Goal: Information Seeking & Learning: Learn about a topic

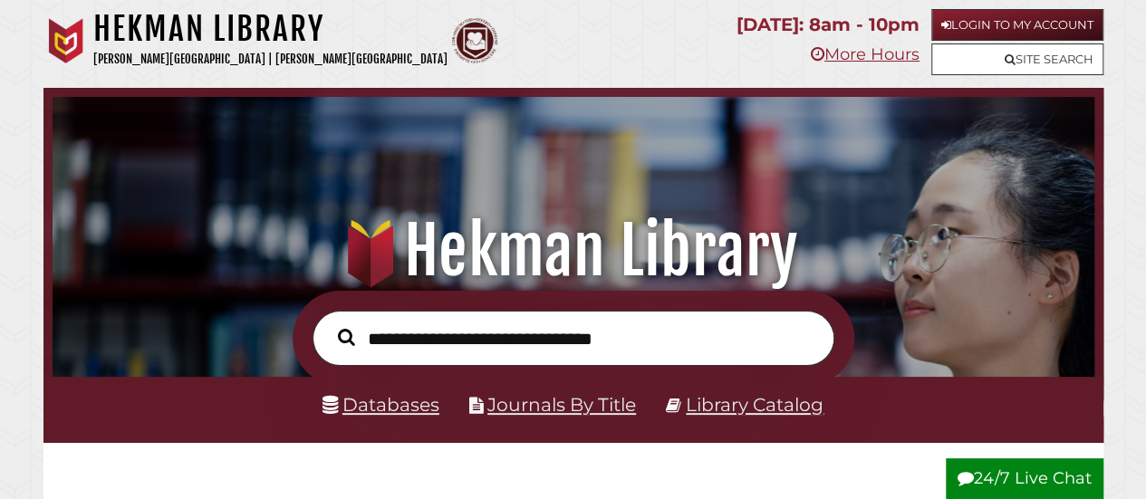
scroll to position [344, 1033]
type input "**********"
click at [329, 324] on button "Search" at bounding box center [346, 337] width 35 height 26
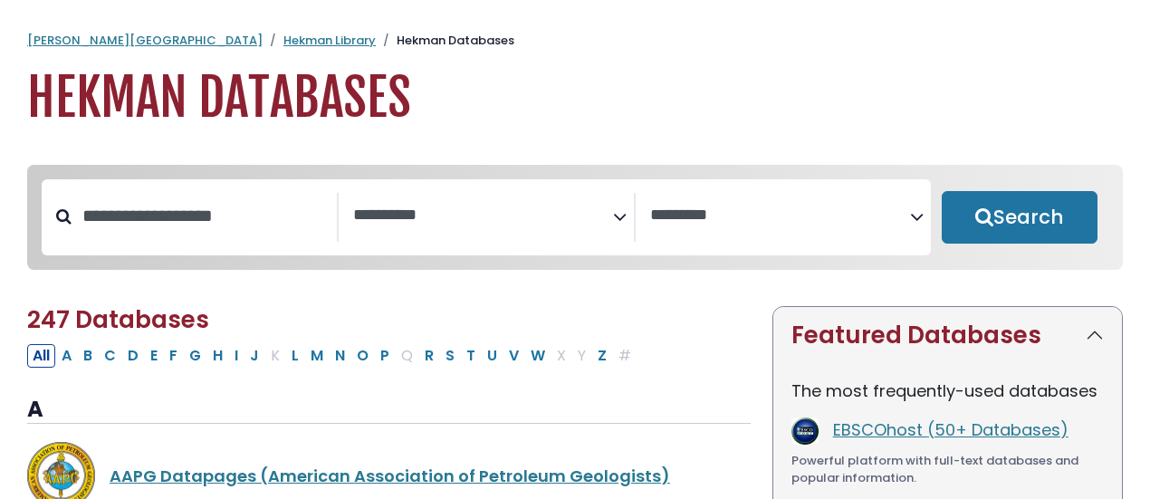
select select "Database Subject Filter"
select select "Database Vendors Filter"
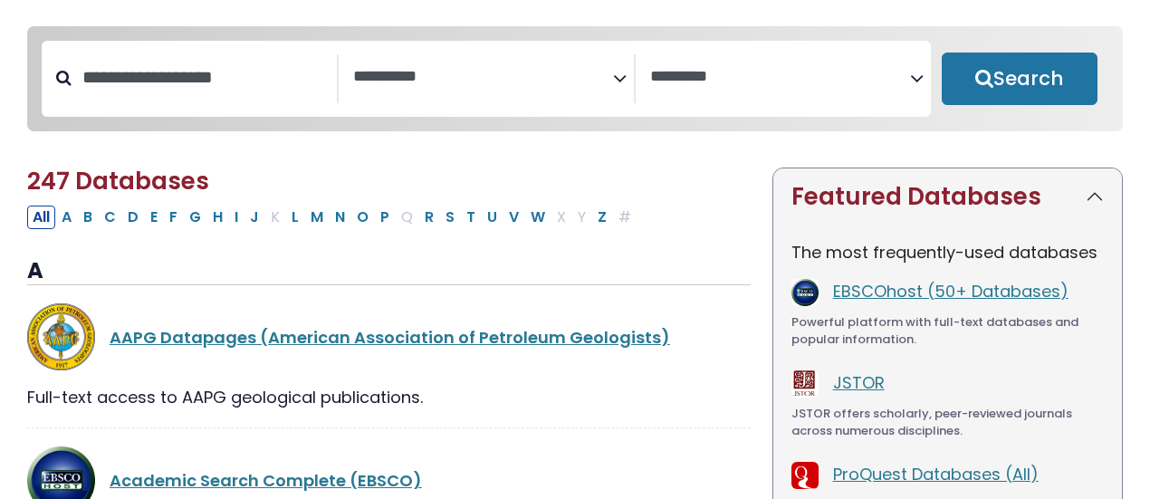
scroll to position [140, 0]
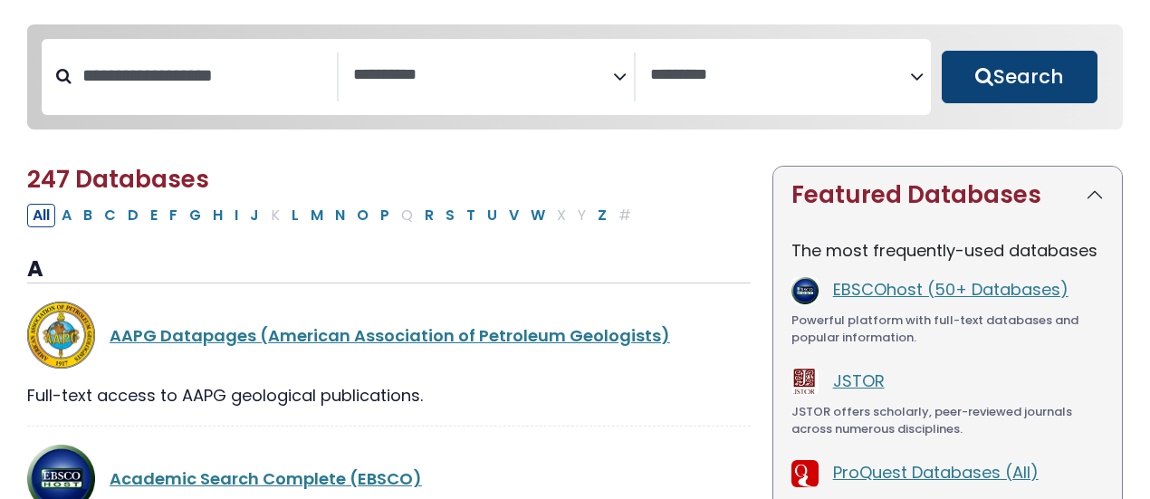
click at [981, 87] on button "Search" at bounding box center [1020, 77] width 156 height 53
select select "Database Subject Filter"
select select "Database Vendors Filter"
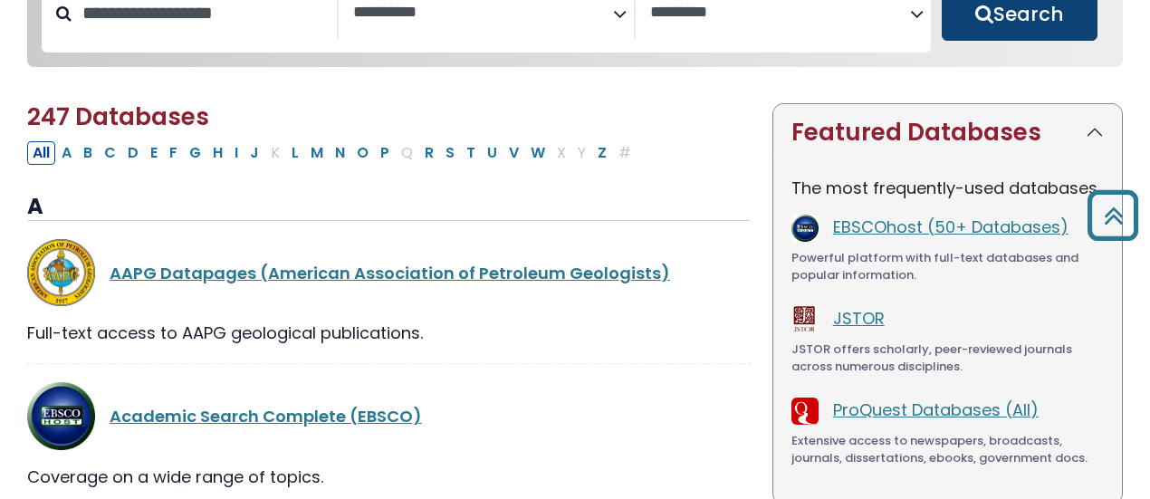
scroll to position [202, 0]
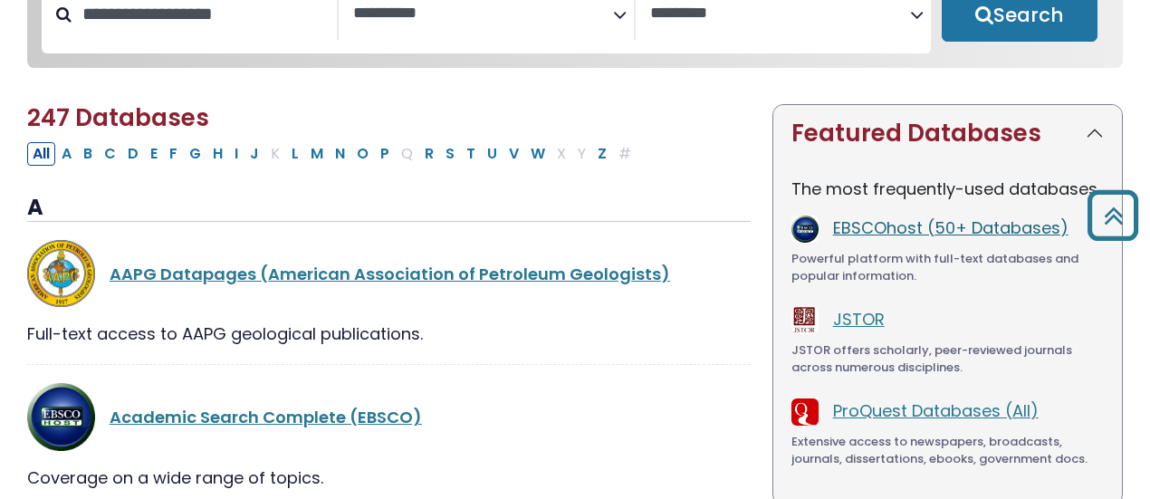
click at [989, 235] on link "EBSCOhost (50+ Databases)" at bounding box center [950, 227] width 235 height 23
click at [942, 229] on link "EBSCOhost (50+ Databases)" at bounding box center [950, 227] width 235 height 23
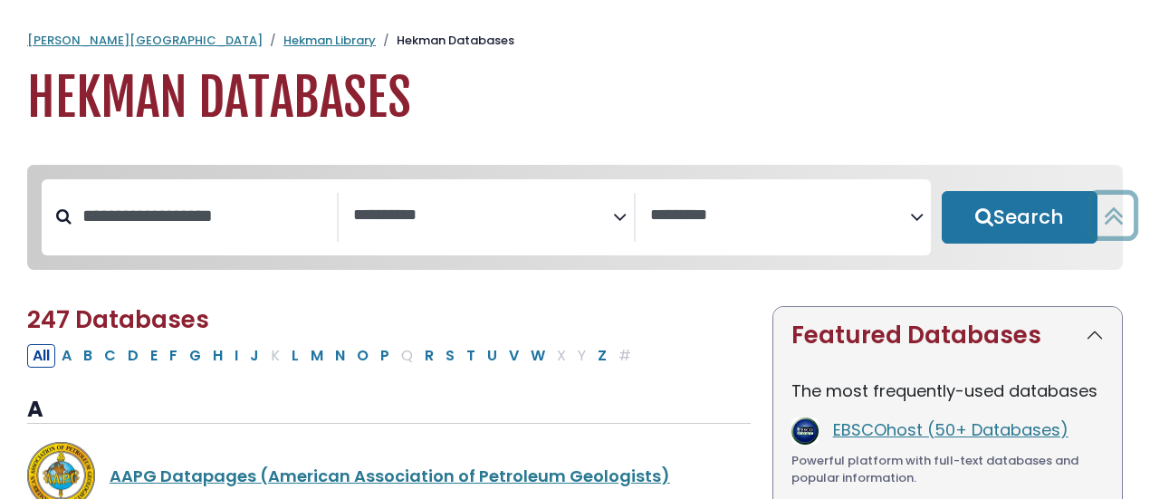
select select "Database Subject Filter"
select select "Database Vendors Filter"
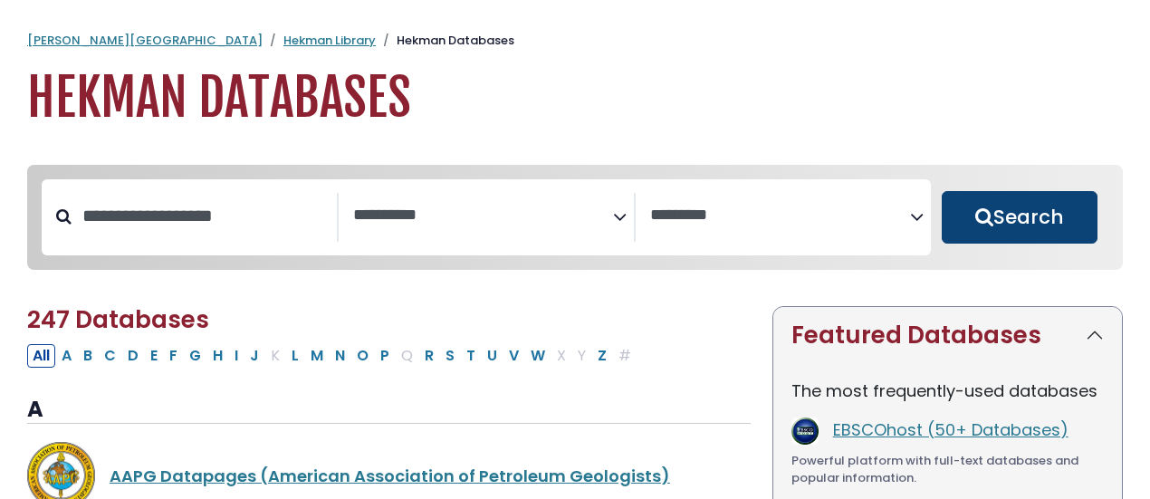
click at [994, 216] on button "Search" at bounding box center [1020, 217] width 156 height 53
select select "Database Subject Filter"
select select "Database Vendors Filter"
click at [1026, 219] on button "Search" at bounding box center [1020, 217] width 156 height 53
select select "Database Subject Filter"
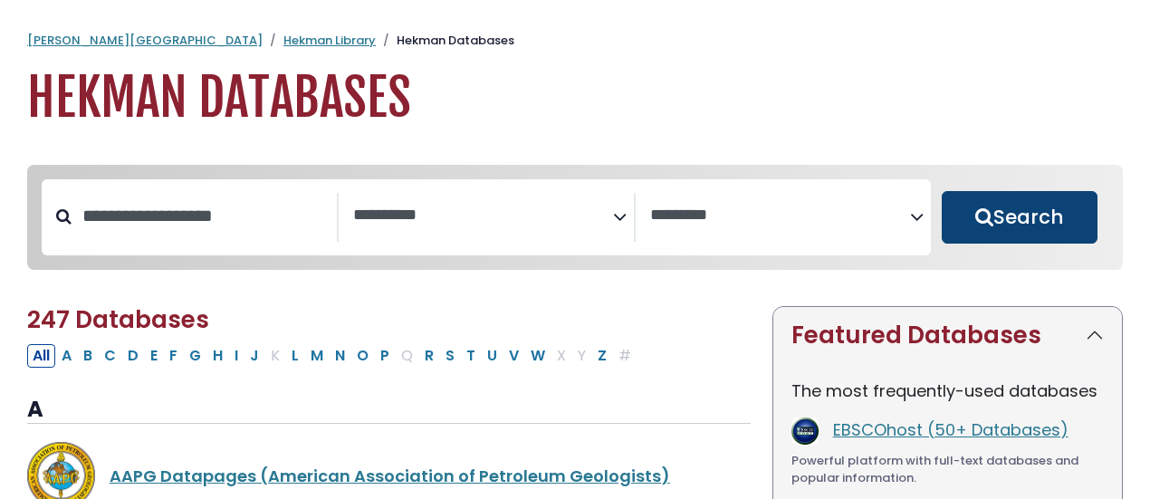
select select "Database Vendors Filter"
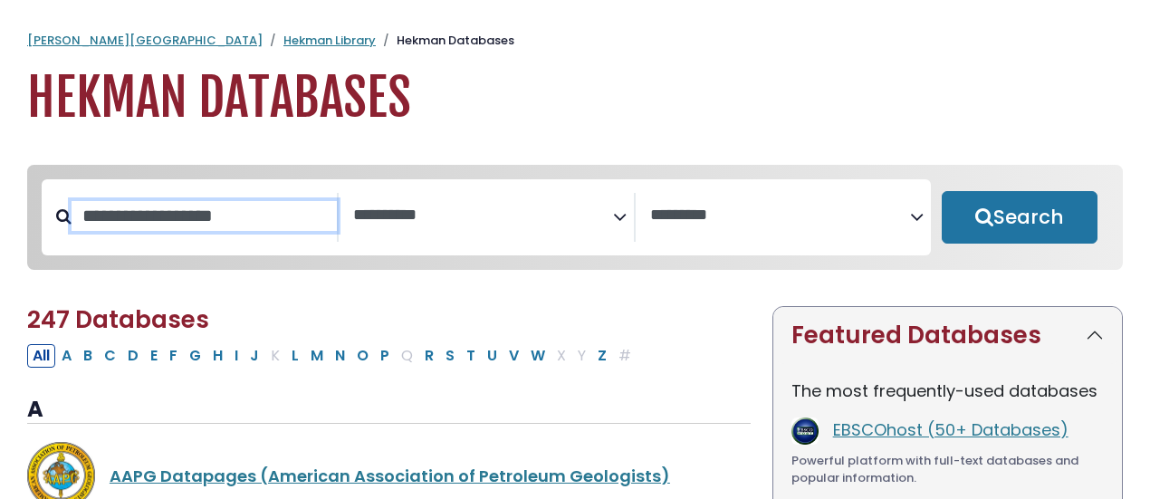
click at [197, 217] on input "Search database by title or keyword" at bounding box center [204, 216] width 265 height 30
type input "*"
type input "***"
click at [942, 191] on button "Search" at bounding box center [1020, 217] width 156 height 53
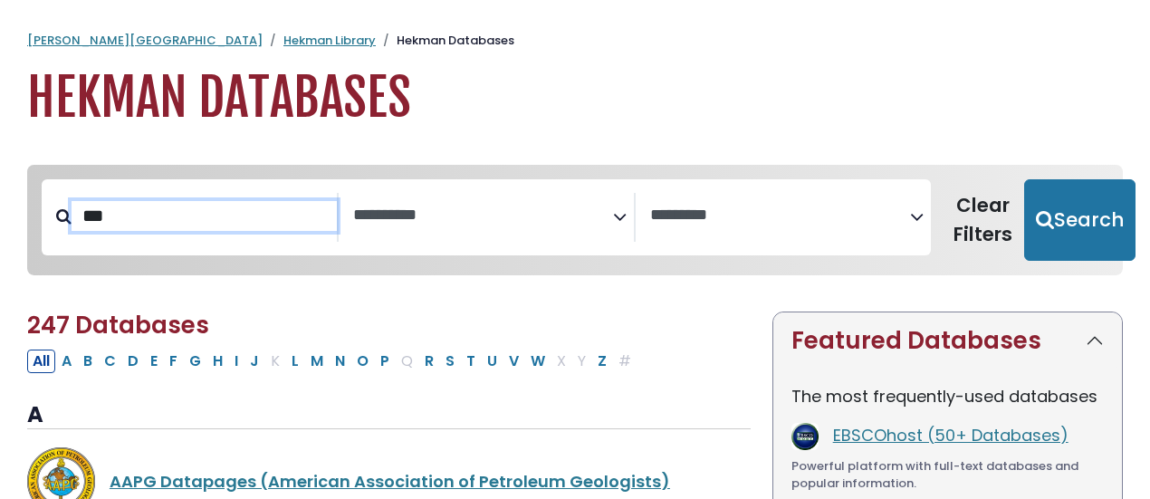
select select "Database Subject Filter"
select select "Database Vendors Filter"
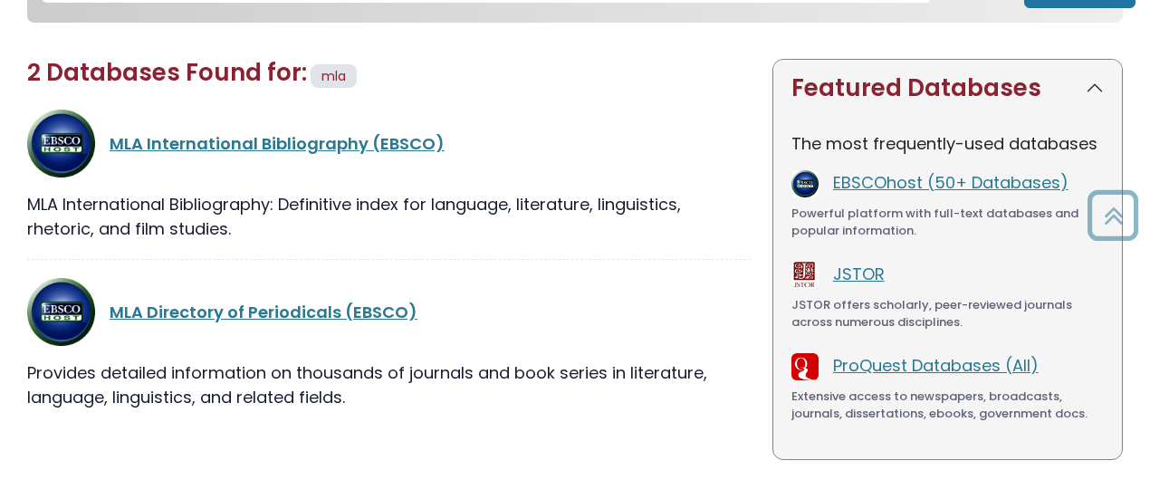
scroll to position [254, 0]
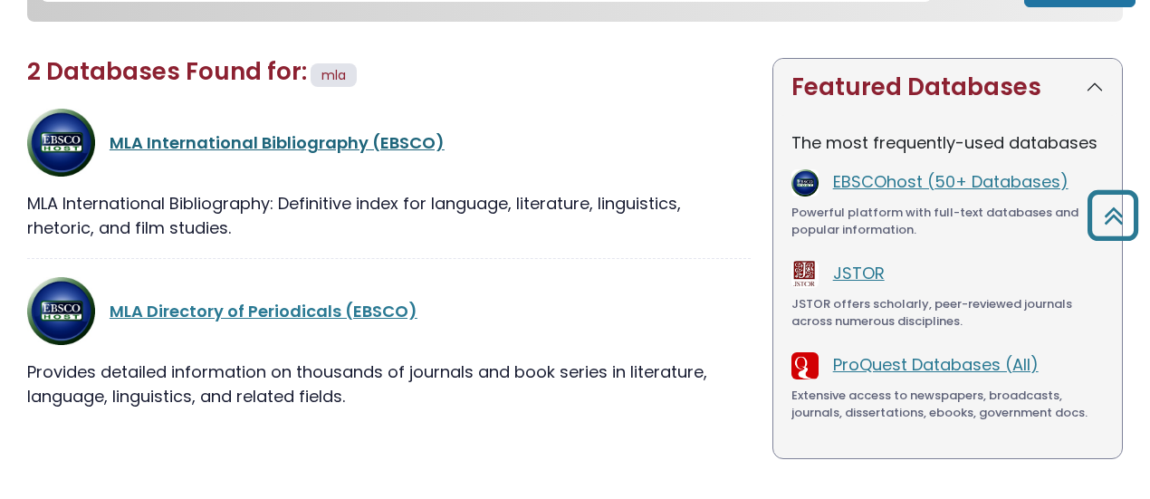
click at [243, 149] on link "MLA International Bibliography (EBSCO)" at bounding box center [277, 142] width 335 height 23
